Goal: Information Seeking & Learning: Learn about a topic

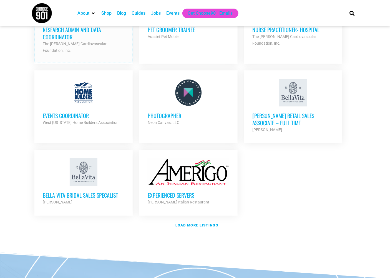
scroll to position [585, 0]
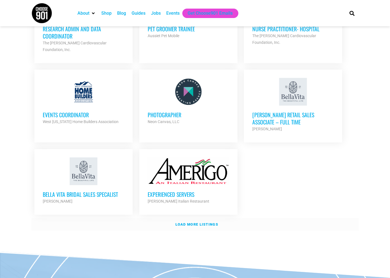
click at [191, 222] on strong "Load more listings" at bounding box center [196, 224] width 43 height 4
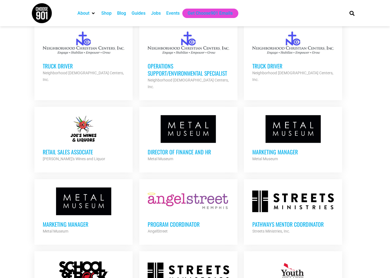
scroll to position [955, 0]
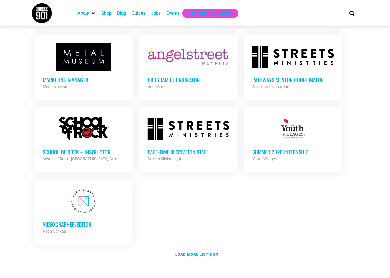
scroll to position [1078, 0]
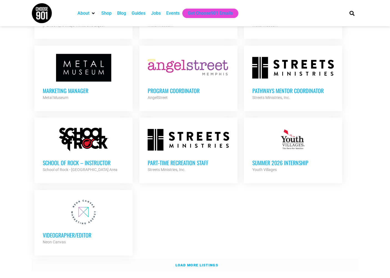
click at [197, 263] on strong "Load more listings" at bounding box center [196, 265] width 43 height 4
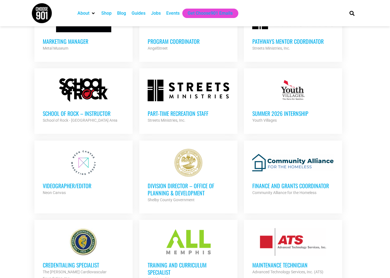
scroll to position [1109, 0]
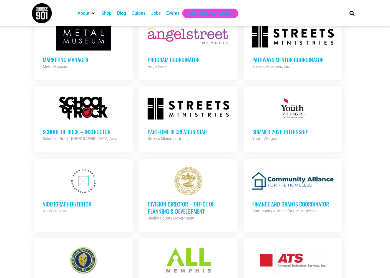
click at [181, 200] on h3 "Division Director – Office of Planning & Development" at bounding box center [189, 207] width 82 height 14
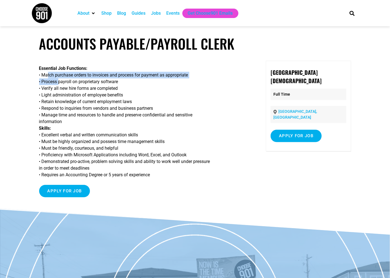
drag, startPoint x: 44, startPoint y: 76, endPoint x: 56, endPoint y: 82, distance: 13.3
click at [56, 82] on p "Essential Job Functions: • Match purchase orders to invoices and process for pa…" at bounding box center [144, 121] width 211 height 113
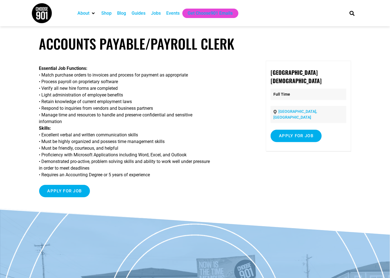
click at [62, 83] on p "Essential Job Functions: • Match purchase orders to invoices and process for pa…" at bounding box center [144, 121] width 211 height 113
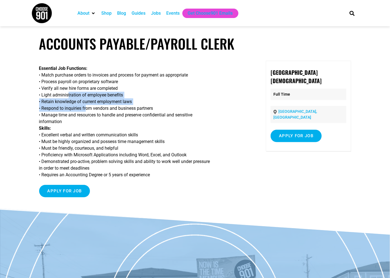
drag, startPoint x: 72, startPoint y: 96, endPoint x: 85, endPoint y: 106, distance: 16.5
click at [85, 106] on p "Essential Job Functions: • Match purchase orders to invoices and process for pa…" at bounding box center [144, 121] width 211 height 113
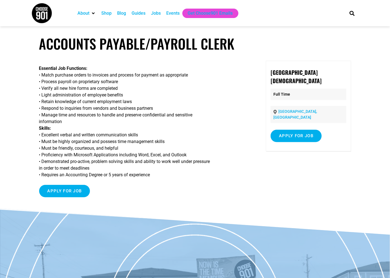
click at [107, 109] on p "Essential Job Functions: • Match purchase orders to invoices and process for pa…" at bounding box center [144, 121] width 211 height 113
drag, startPoint x: 289, startPoint y: 82, endPoint x: 262, endPoint y: 71, distance: 29.1
click at [262, 71] on div "Essential Job Functions: • Match purchase orders to invoices and process for pa…" at bounding box center [195, 135] width 312 height 148
copy strong "Memphis Jewish Community Center"
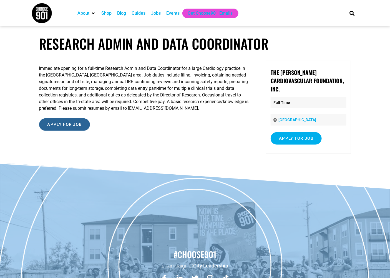
click at [70, 128] on input "Apply for job" at bounding box center [64, 124] width 51 height 12
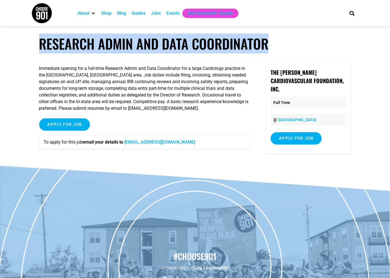
drag, startPoint x: 38, startPoint y: 37, endPoint x: 275, endPoint y: 47, distance: 237.8
click at [275, 47] on article "Research Admin and Data Coordinator Immediate opening for a full-time Research …" at bounding box center [195, 99] width 390 height 129
copy h1 "Research Admin and Data Coordinator"
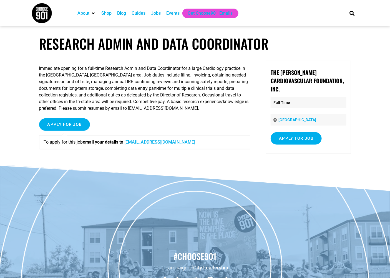
click at [168, 122] on div "Apply for job To apply for this job email your details to sternhr@sterncardio.c…" at bounding box center [144, 135] width 211 height 35
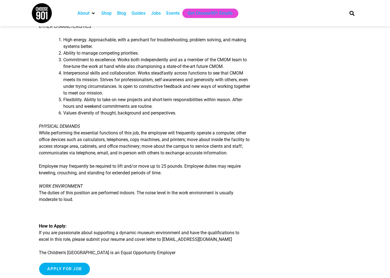
scroll to position [616, 0]
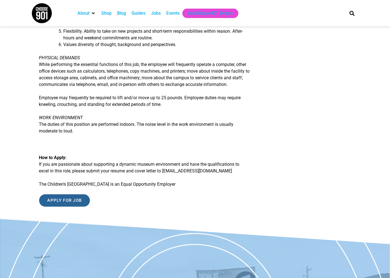
drag, startPoint x: 65, startPoint y: 210, endPoint x: 54, endPoint y: 207, distance: 11.0
click at [55, 207] on input "Apply for job" at bounding box center [64, 200] width 51 height 12
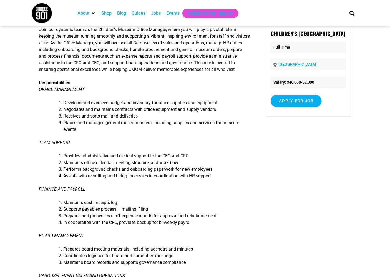
scroll to position [0, 0]
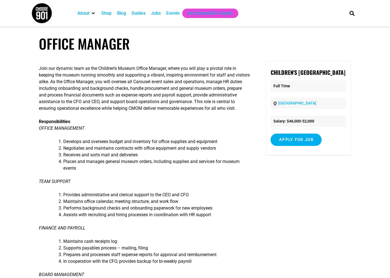
click at [155, 12] on div "Jobs" at bounding box center [156, 13] width 10 height 7
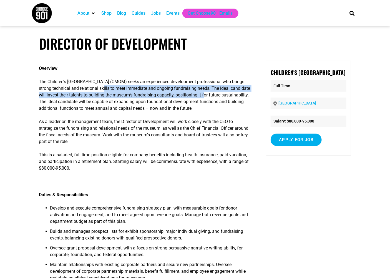
drag, startPoint x: 103, startPoint y: 85, endPoint x: 204, endPoint y: 94, distance: 101.6
click at [204, 94] on p "The Children’s [GEOGRAPHIC_DATA] (CMOM) seeks an experienced development profes…" at bounding box center [144, 94] width 211 height 33
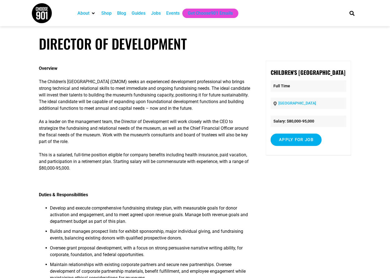
click at [211, 96] on p "The Children’s Museum of Memphis (CMOM) seeks an experienced development profes…" at bounding box center [144, 94] width 211 height 33
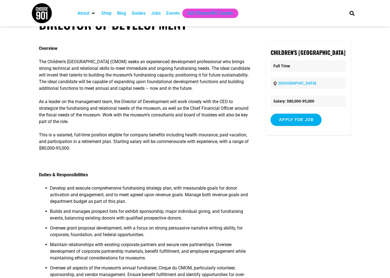
scroll to position [31, 0]
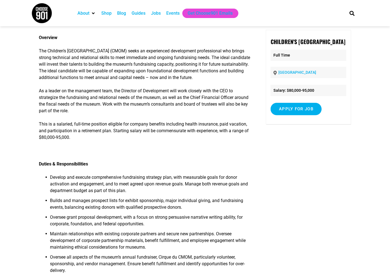
click at [117, 125] on p "This is a salaried, full-time position eligible for company benefits including …" at bounding box center [144, 131] width 211 height 20
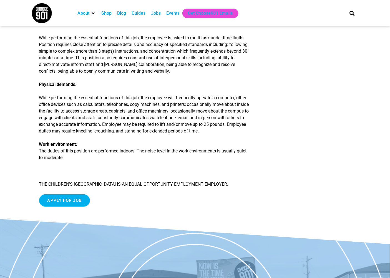
scroll to position [708, 0]
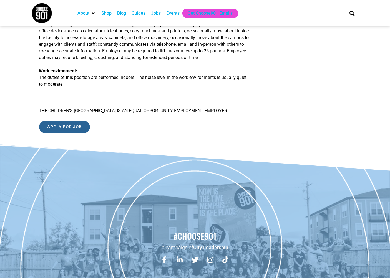
click at [59, 129] on input "Apply for job" at bounding box center [64, 127] width 51 height 12
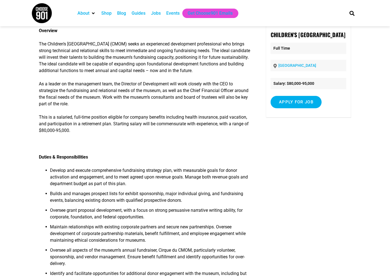
scroll to position [0, 0]
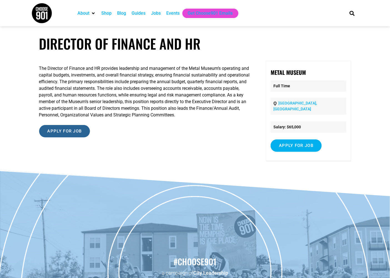
click at [71, 134] on input "Apply for job" at bounding box center [64, 131] width 51 height 12
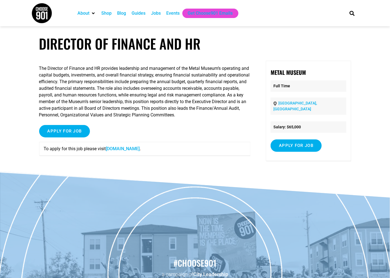
click at [126, 148] on link "www.metalmuseum.org" at bounding box center [123, 148] width 34 height 5
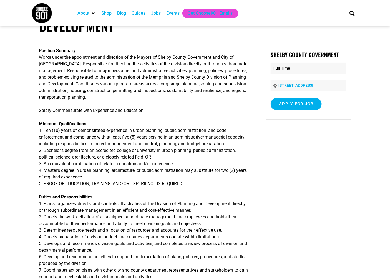
scroll to position [31, 0]
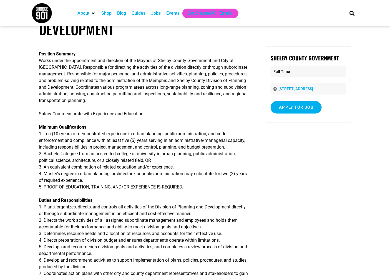
drag, startPoint x: 4, startPoint y: 0, endPoint x: 70, endPoint y: 118, distance: 134.6
click at [129, 131] on p "Minimum Qualifications 1. Ten (10) years of demonstrated experience in urban pl…" at bounding box center [144, 157] width 211 height 67
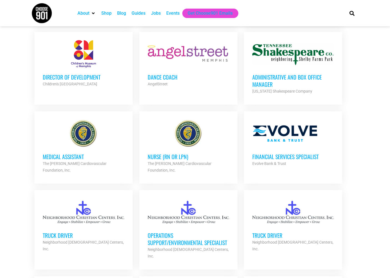
scroll to position [708, 0]
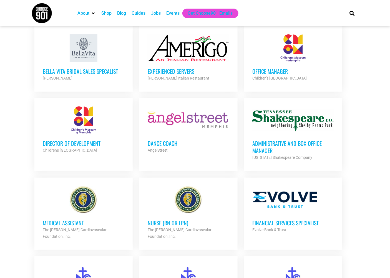
click at [304, 227] on div "Evolve Bank & Trust" at bounding box center [293, 230] width 82 height 7
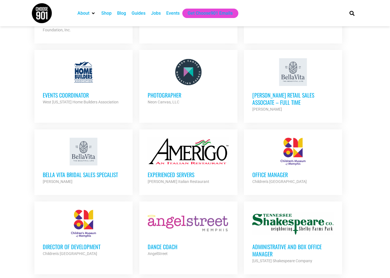
scroll to position [616, 0]
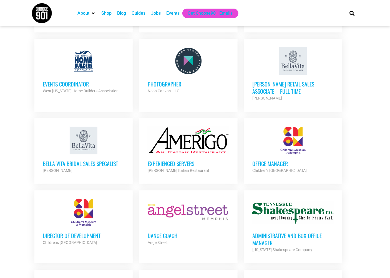
click at [83, 217] on div at bounding box center [84, 213] width 82 height 28
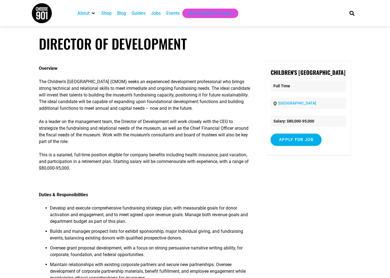
click at [301, 87] on div "Children's [GEOGRAPHIC_DATA] Full Time [GEOGRAPHIC_DATA] Salary: $80,000-95,000…" at bounding box center [308, 108] width 85 height 95
drag, startPoint x: 298, startPoint y: 82, endPoint x: 270, endPoint y: 73, distance: 30.1
click at [270, 73] on div "Children's Museum of Memphis Full Time Memphis Salary: $80,000-95,000 Apply for…" at bounding box center [308, 108] width 85 height 95
copy strong "Children's Museum of Memphis"
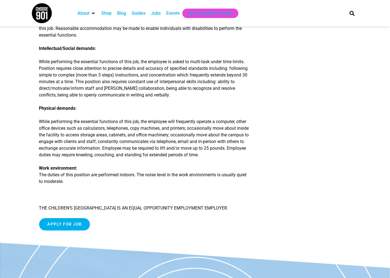
scroll to position [616, 0]
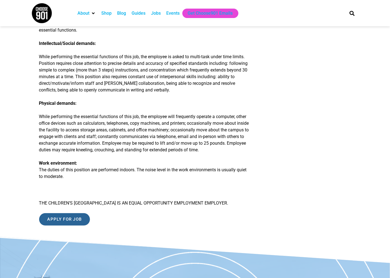
click at [66, 226] on input "Apply for job" at bounding box center [64, 219] width 51 height 12
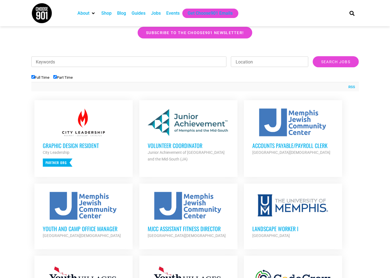
click at [165, 53] on div at bounding box center [194, 47] width 327 height 14
click at [159, 60] on input "Keywords" at bounding box center [128, 62] width 195 height 11
click at [55, 75] on input "Part Time" at bounding box center [55, 77] width 4 height 4
checkbox input "false"
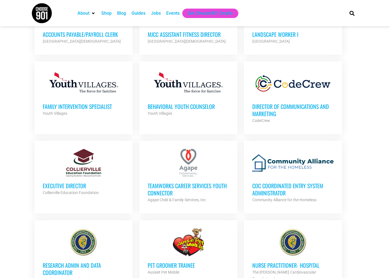
scroll to position [277, 0]
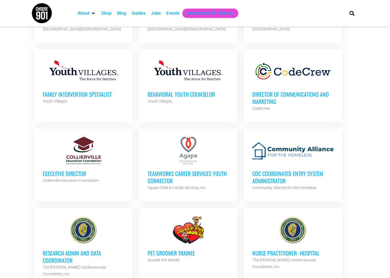
click at [70, 168] on div "Executive Director Collierville Education Foundation Partner Org" at bounding box center [84, 174] width 82 height 19
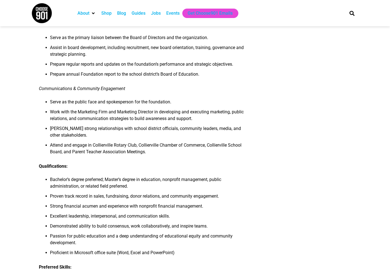
scroll to position [524, 0]
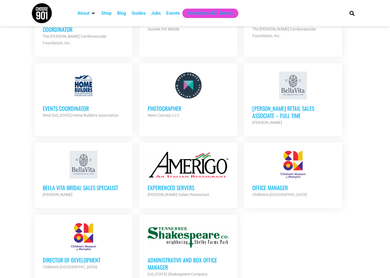
scroll to position [524, 0]
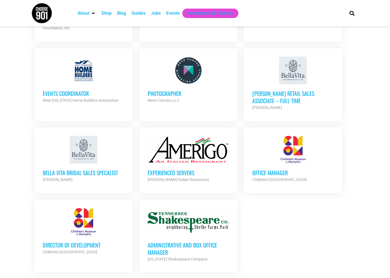
click at [173, 242] on h3 "Administrative and Box Office Manager" at bounding box center [189, 249] width 82 height 14
click at [306, 150] on div at bounding box center [293, 150] width 82 height 28
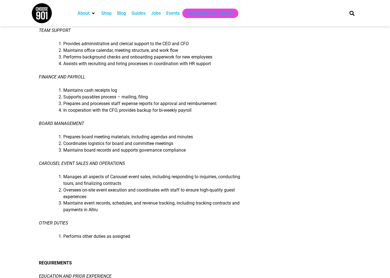
scroll to position [154, 0]
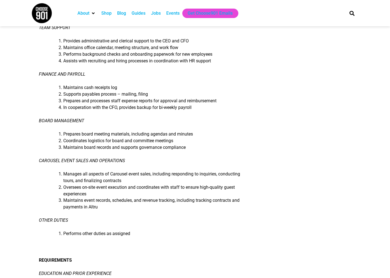
click at [95, 197] on li "Oversees on-site event execution and coordinates with staff to ensure high-qual…" at bounding box center [156, 190] width 187 height 13
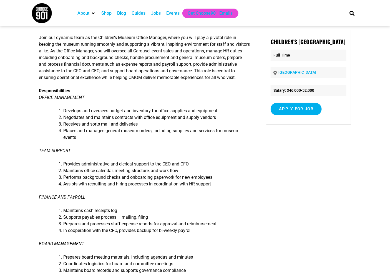
scroll to position [0, 0]
